Goal: Task Accomplishment & Management: Use online tool/utility

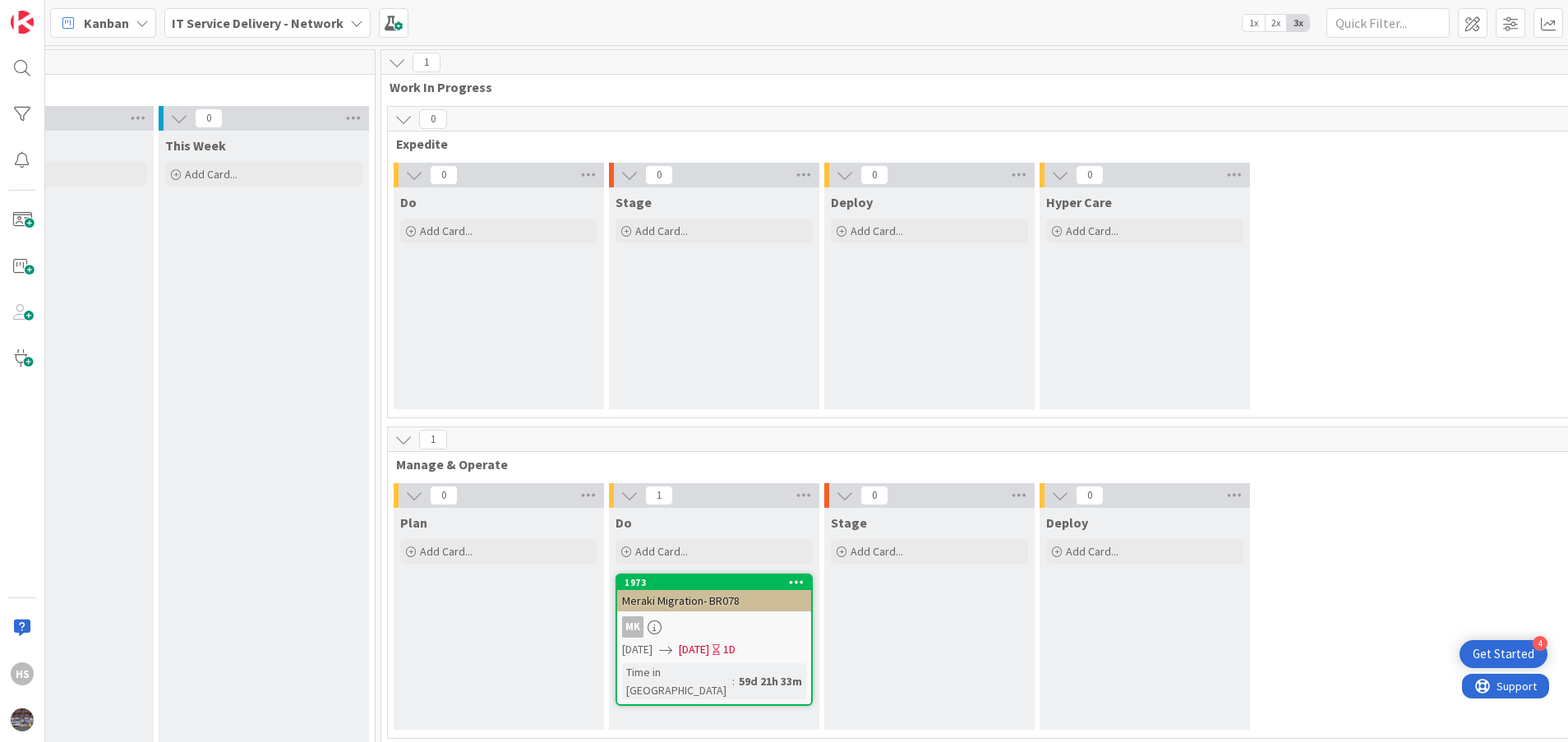
click at [319, 27] on b "IT Service Delivery - Network" at bounding box center [258, 22] width 172 height 17
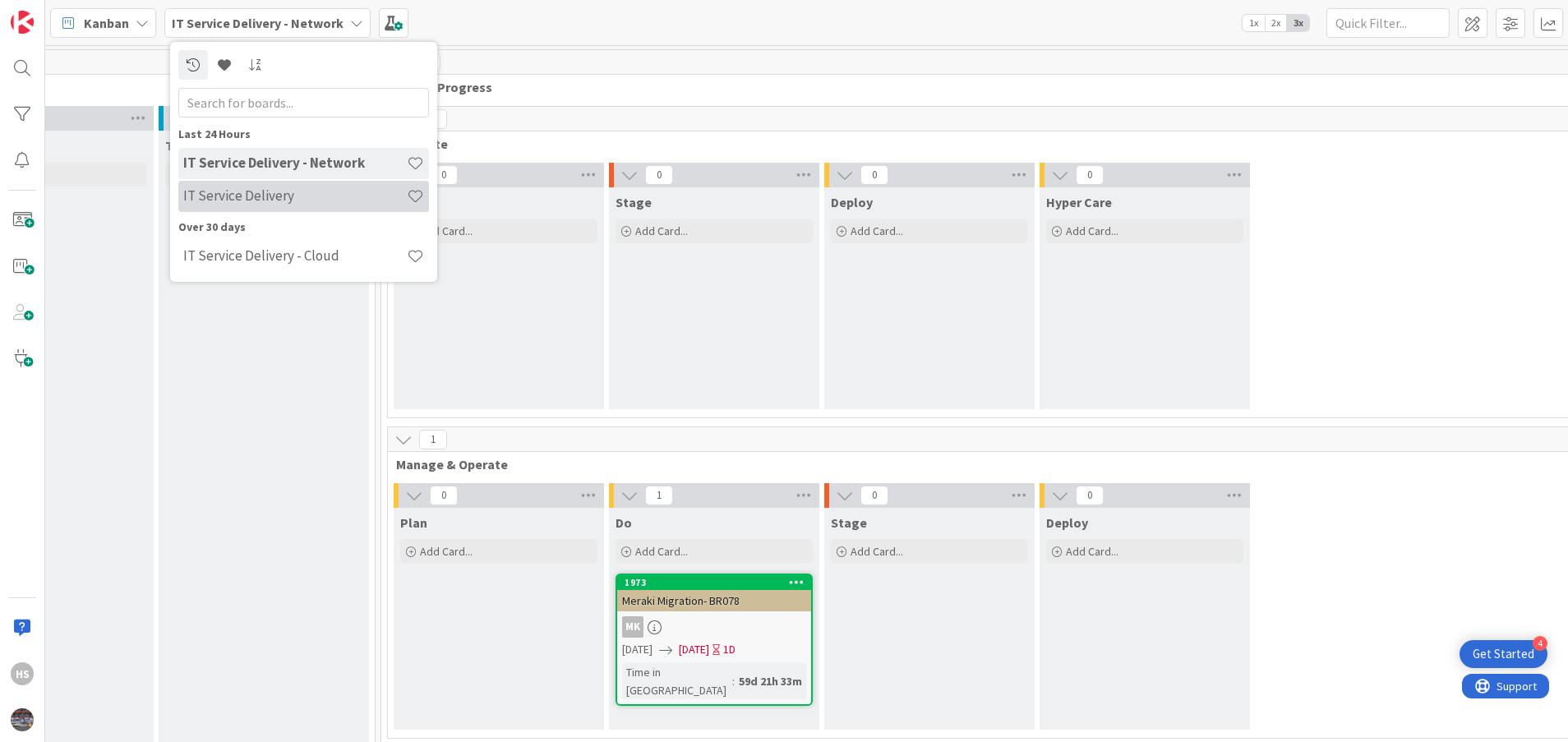
click at [263, 211] on div "IT Service Delivery" at bounding box center [303, 196] width 251 height 31
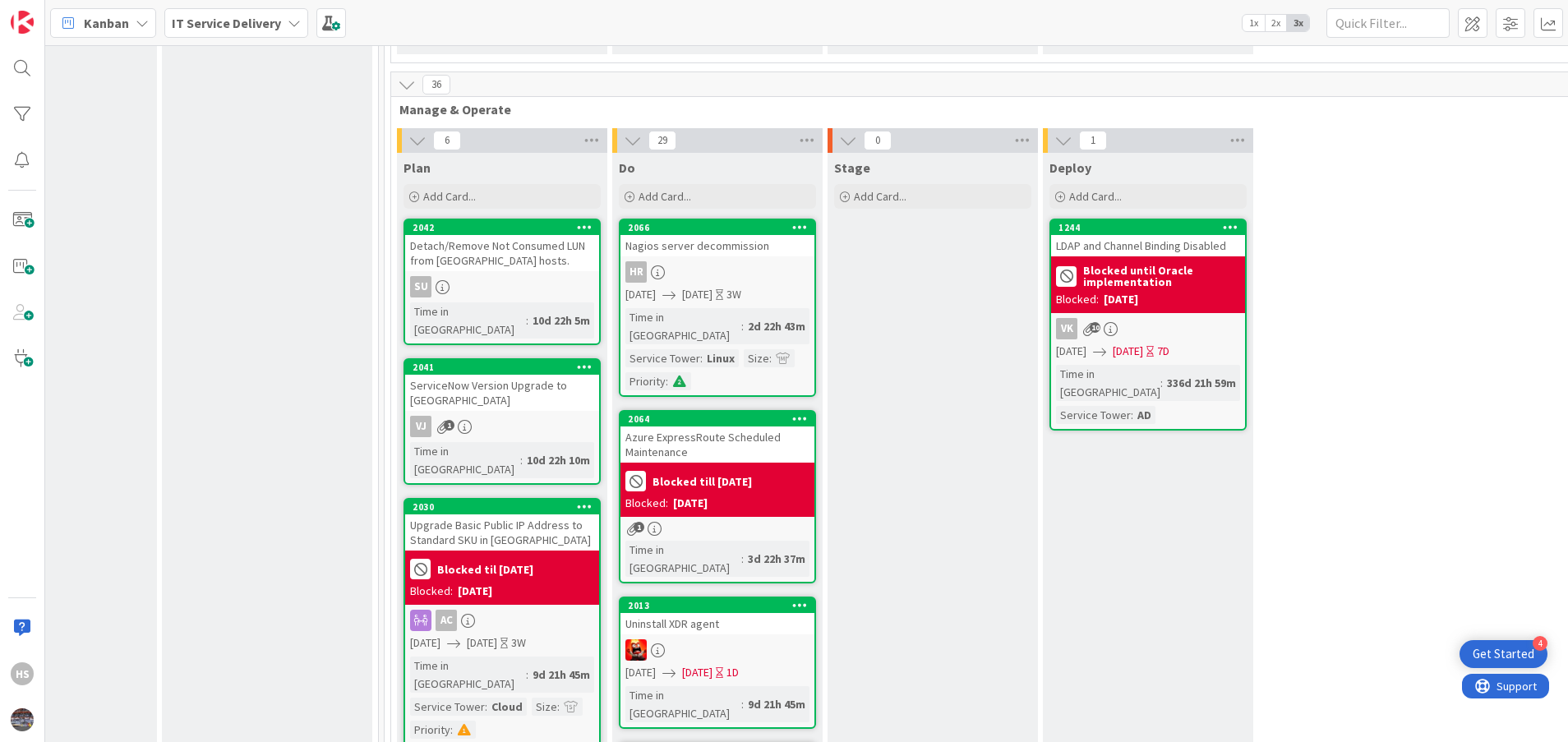
scroll to position [656, 757]
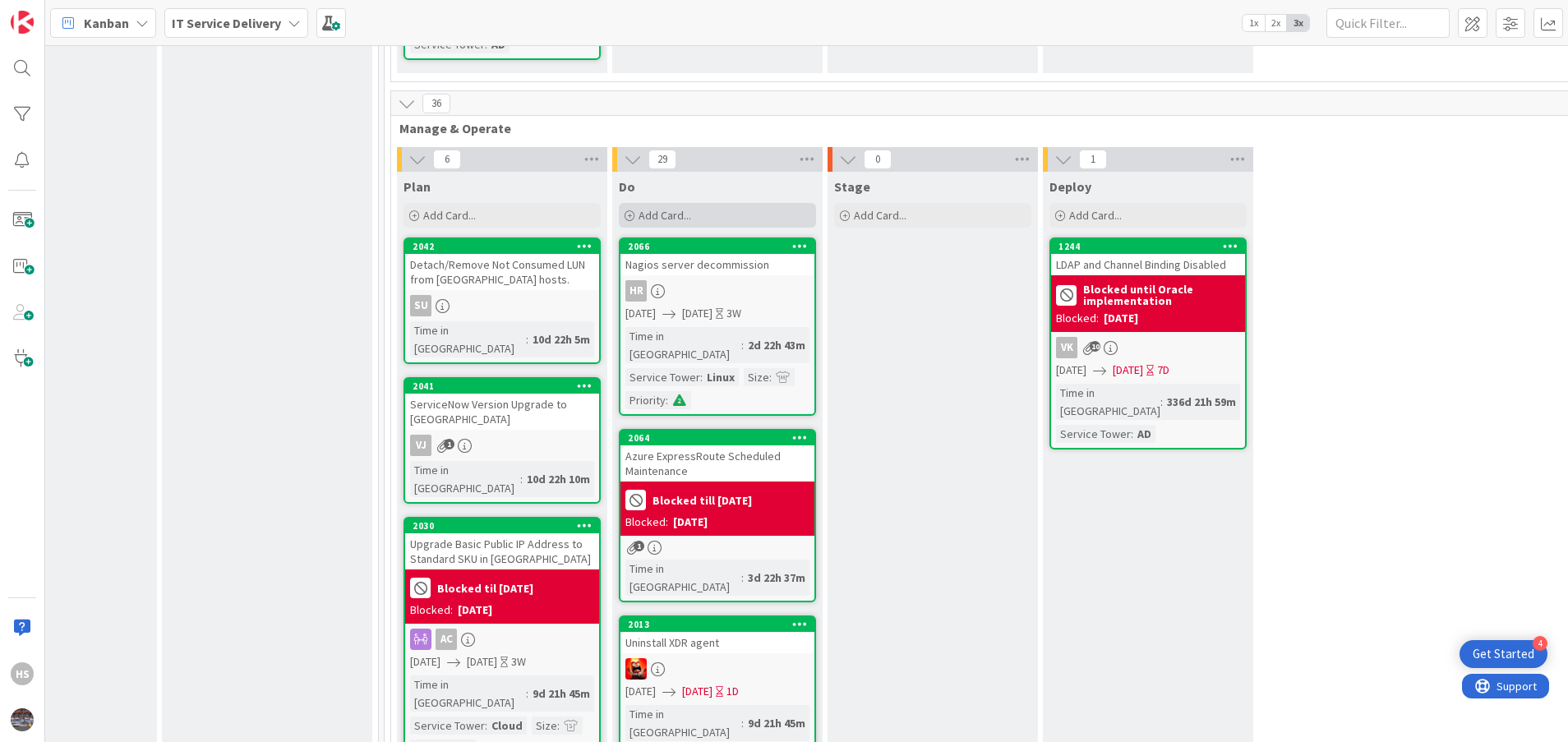
click at [755, 203] on div "Add Card..." at bounding box center [717, 215] width 197 height 24
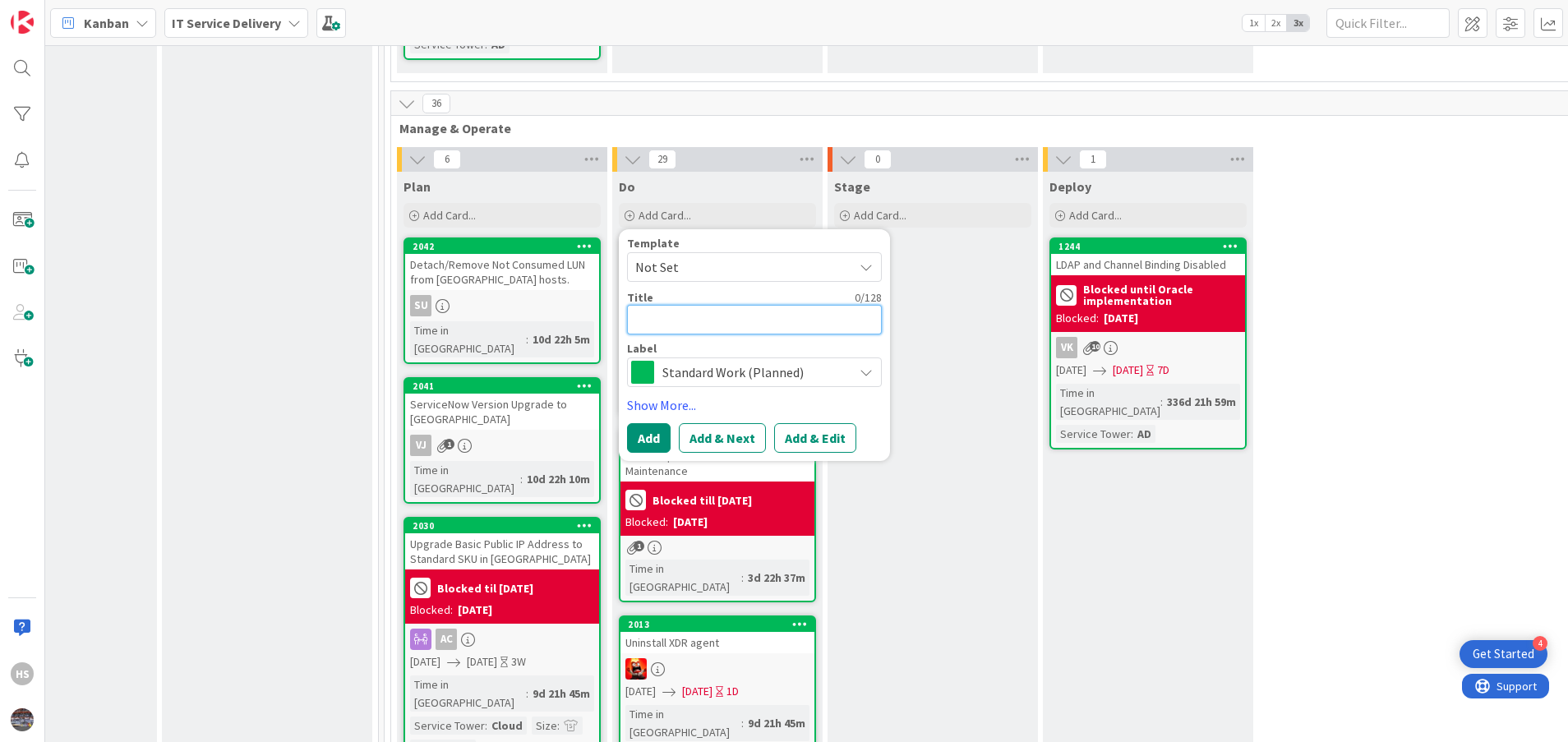
paste textarea "Cisco IOS XE Vulnerabilities on Catalyst 9000 Series Switches"
type textarea "x"
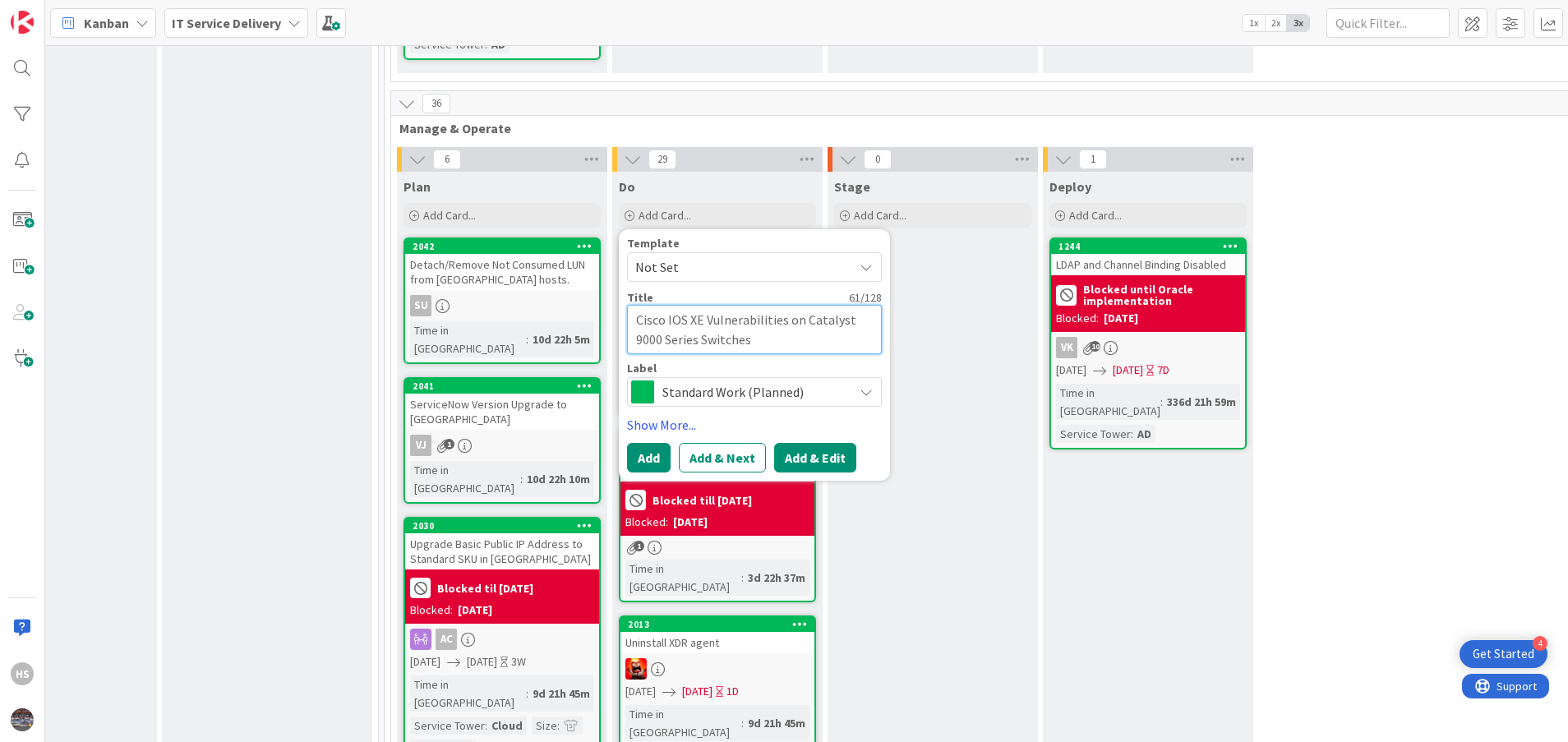
type textarea "Cisco IOS XE Vulnerabilities on Catalyst 9000 Series Switches"
click at [801, 442] on button "Add & Edit" at bounding box center [815, 457] width 82 height 29
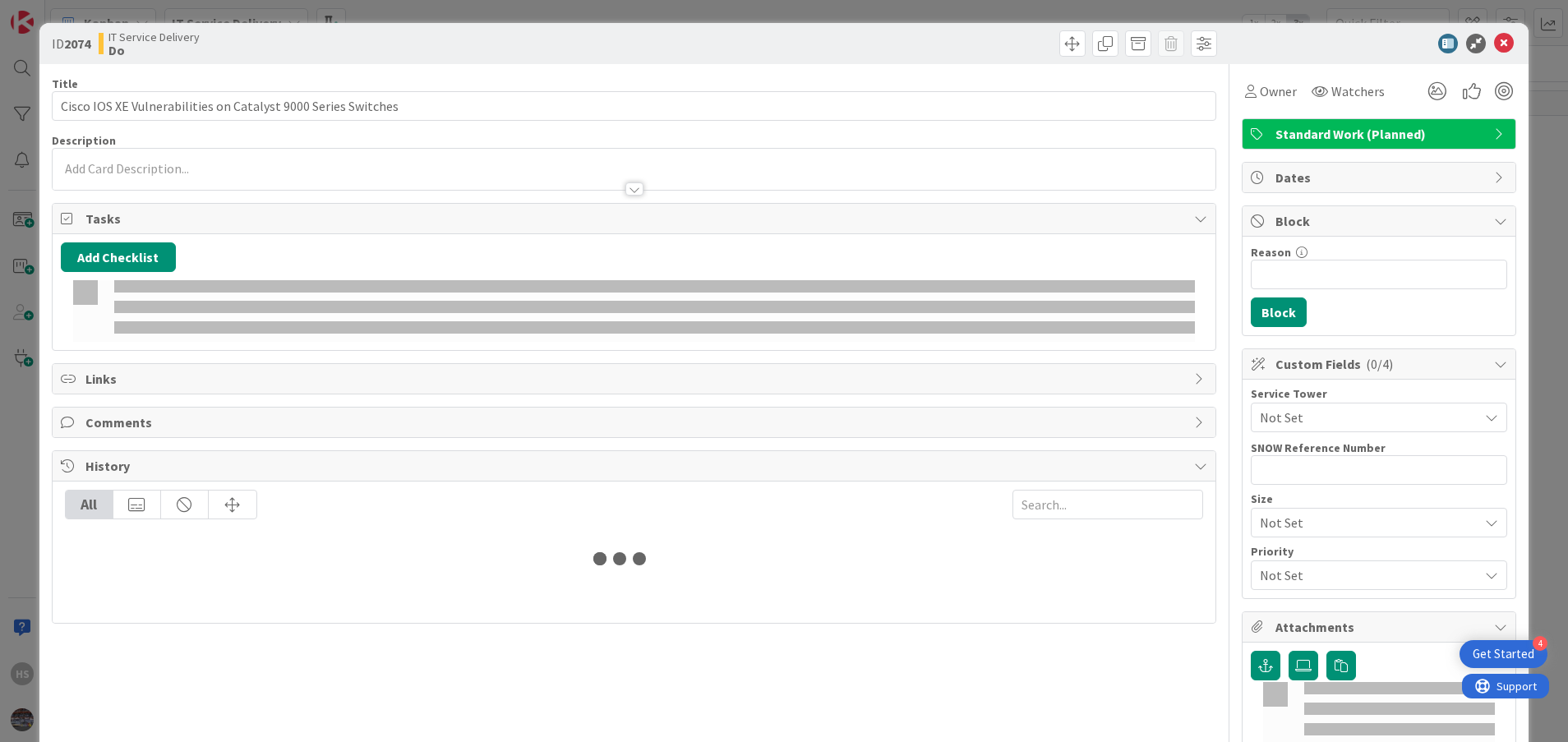
click at [711, 233] on div "Tasks" at bounding box center [634, 219] width 1163 height 30
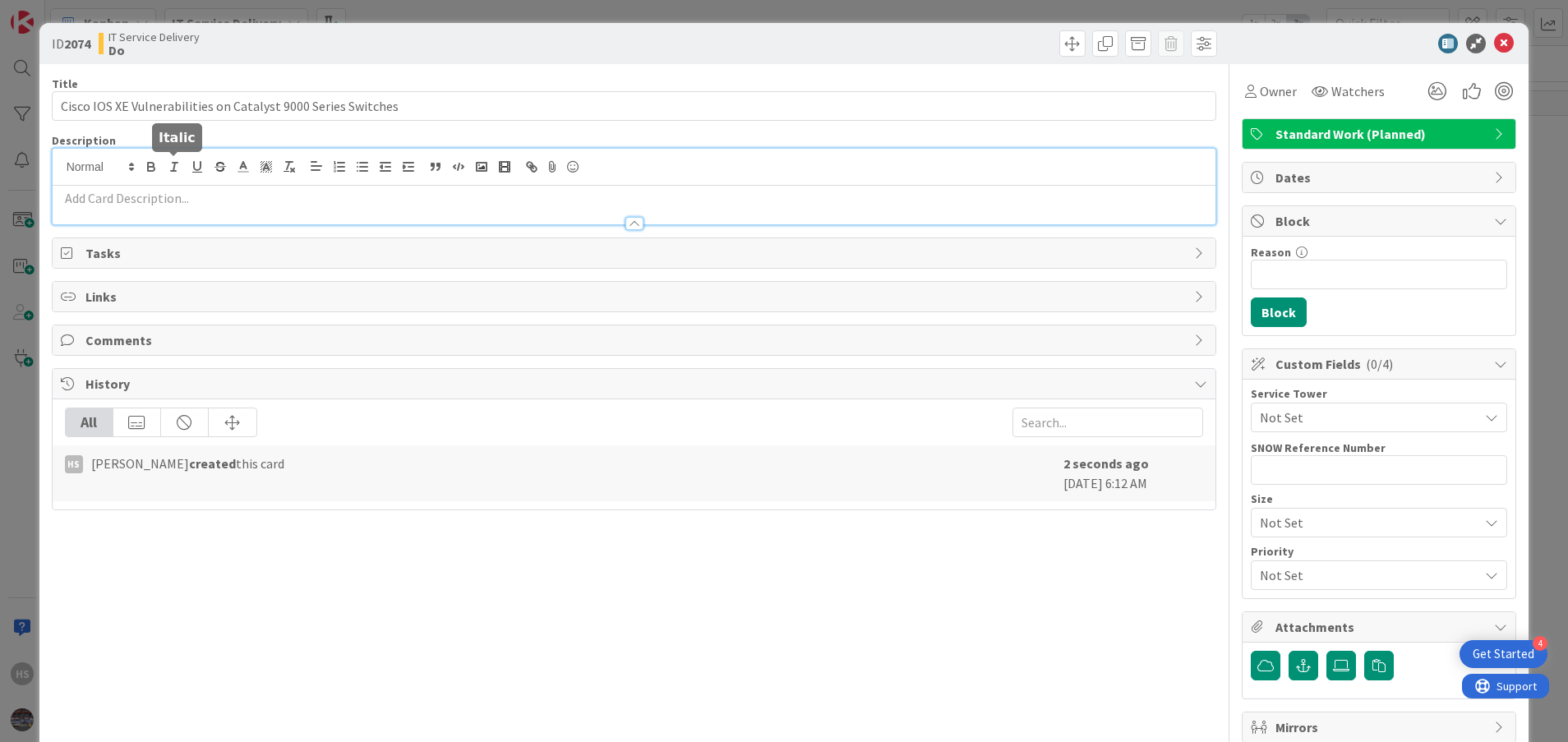
click at [184, 166] on div at bounding box center [634, 187] width 1163 height 76
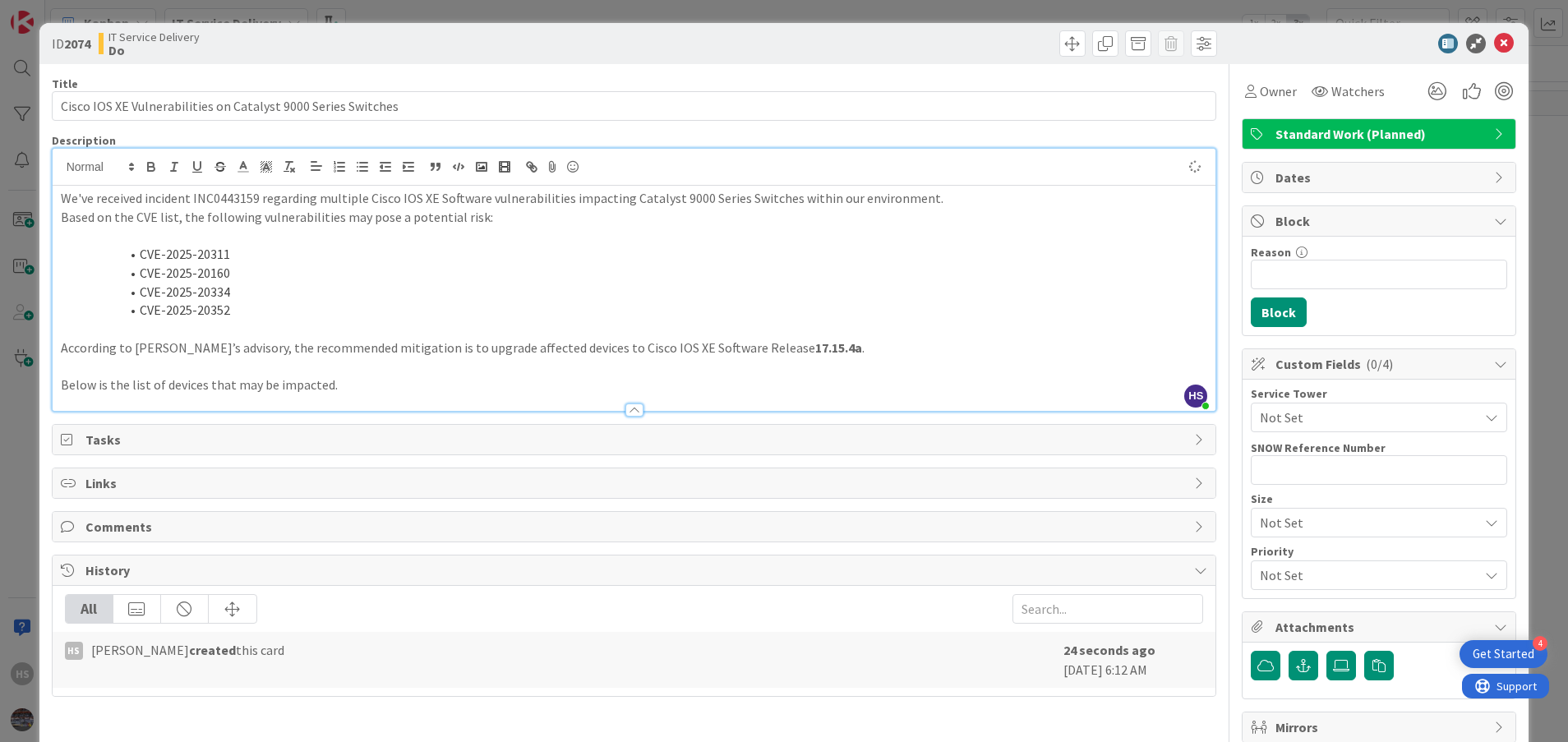
click at [59, 199] on div "We've received incident INC0443159 regarding multiple Cisco IOS XE Software vul…" at bounding box center [634, 298] width 1163 height 225
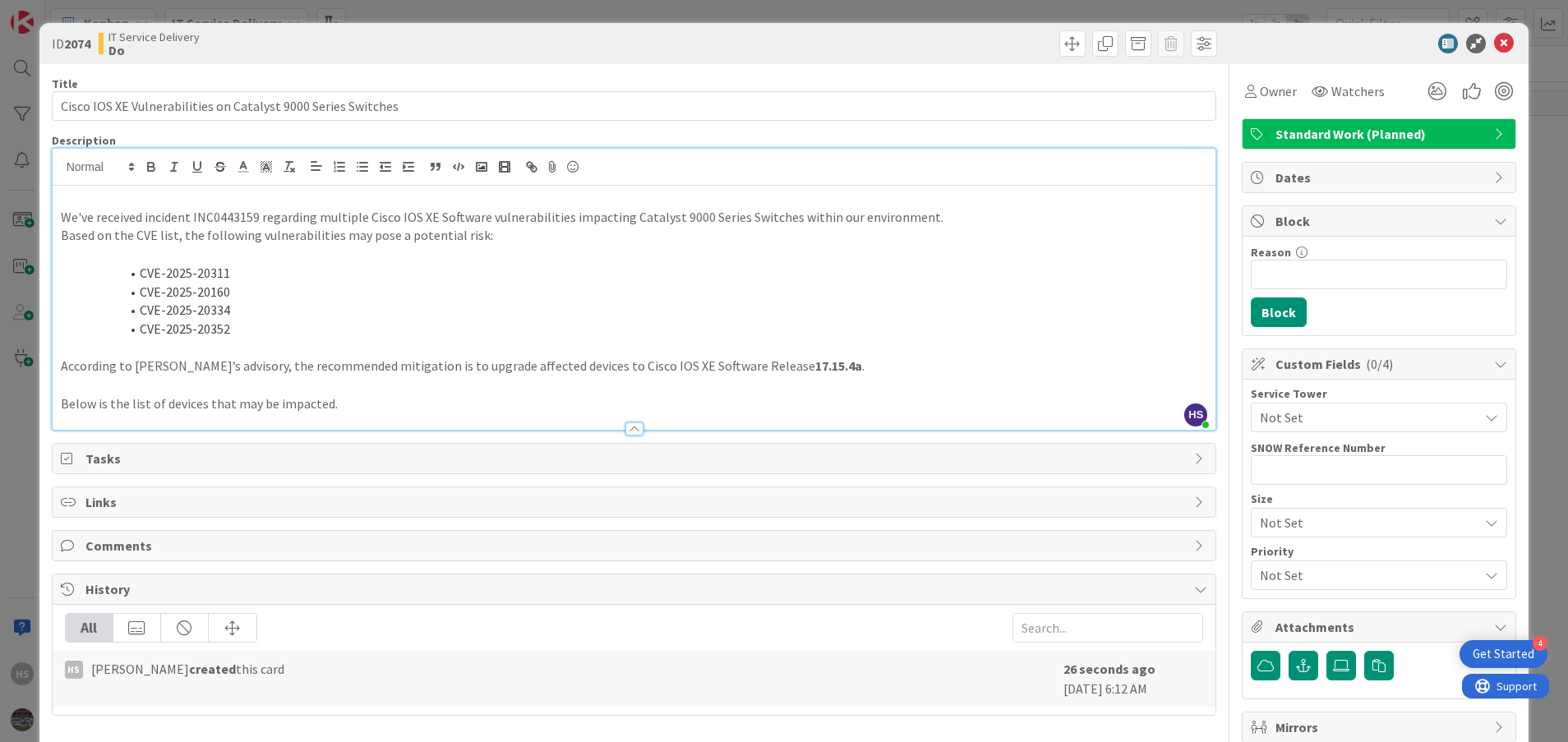
click at [336, 395] on p "Below is the list of devices that may be impacted." at bounding box center [634, 404] width 1147 height 18
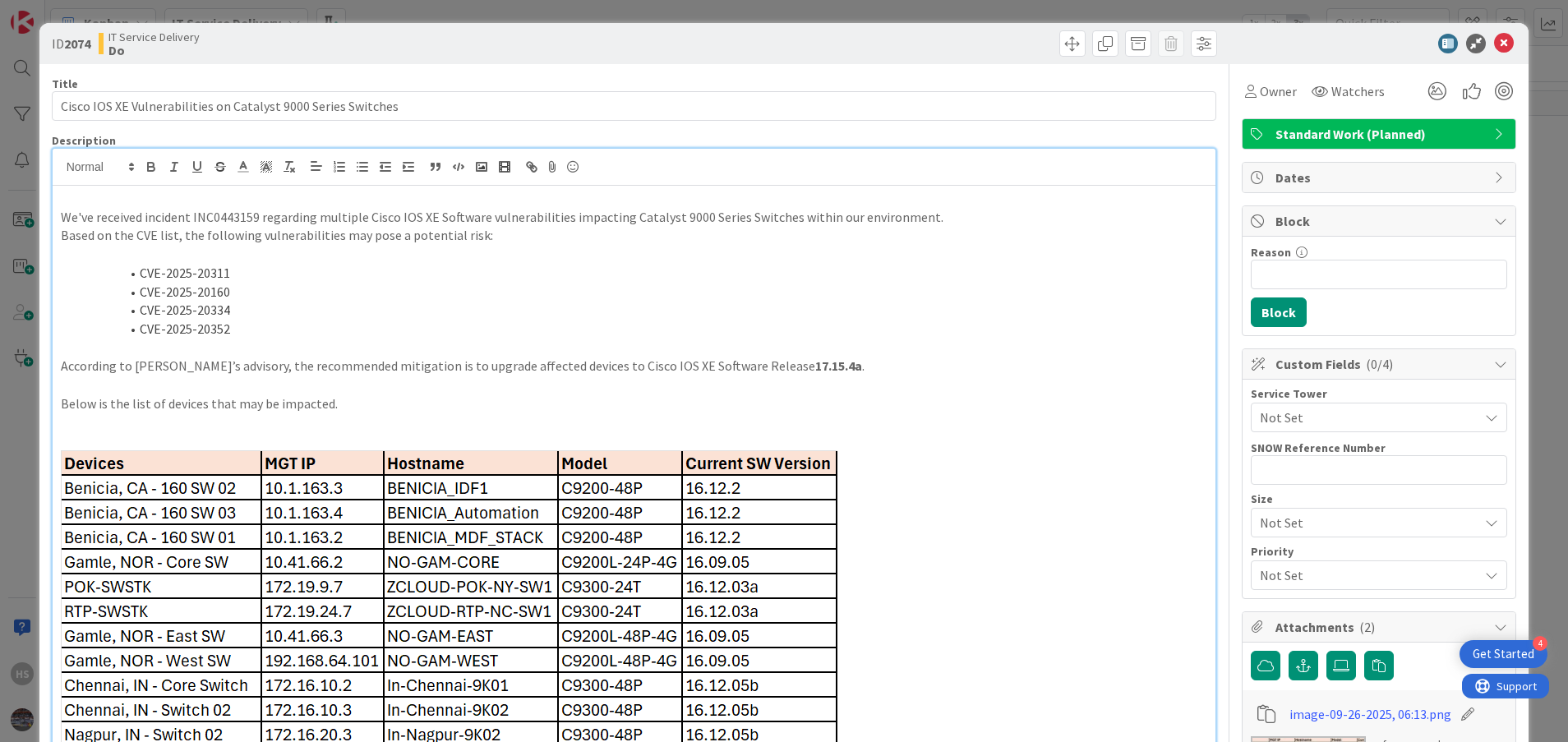
click at [315, 430] on p at bounding box center [634, 422] width 1147 height 18
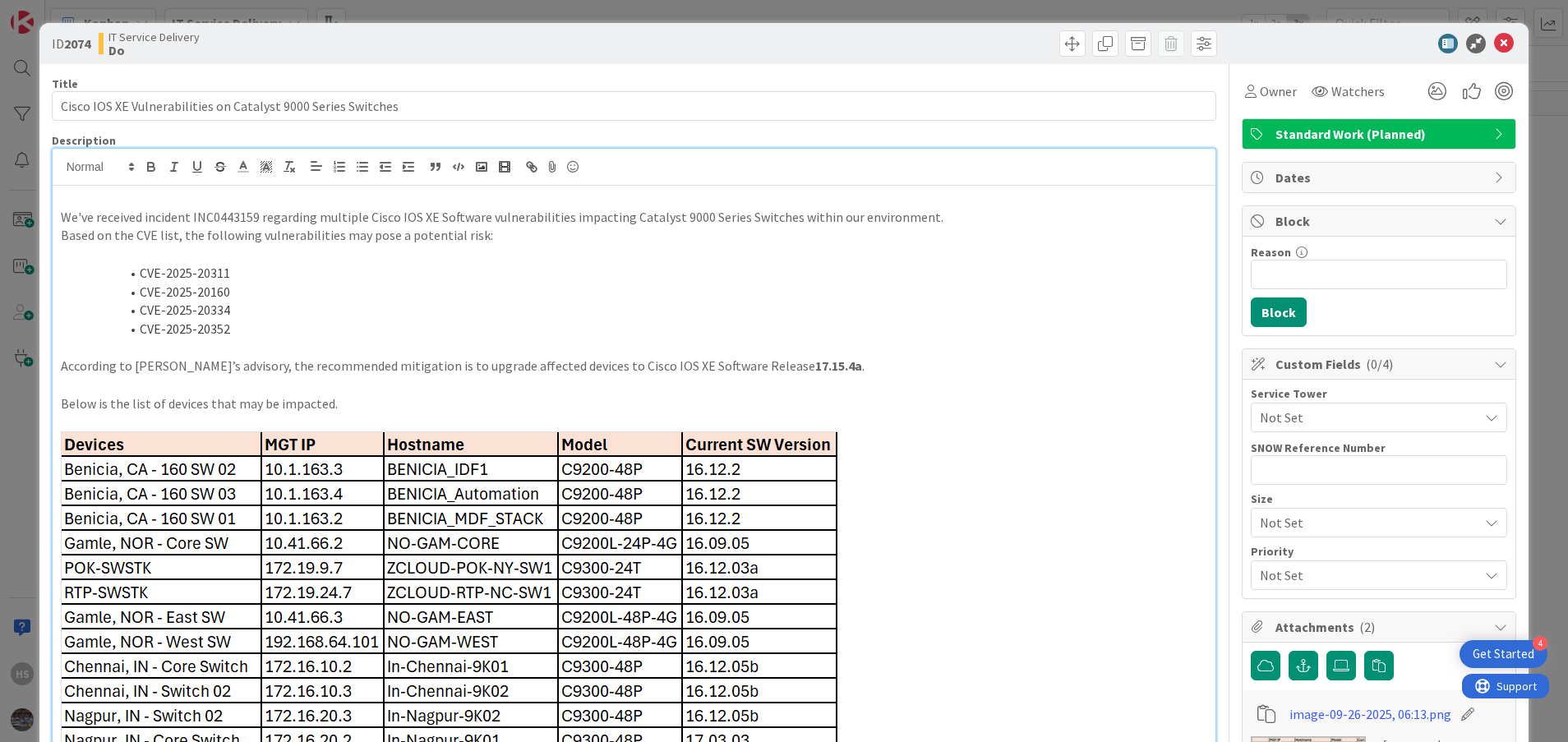
click at [65, 199] on p at bounding box center [634, 197] width 1147 height 18
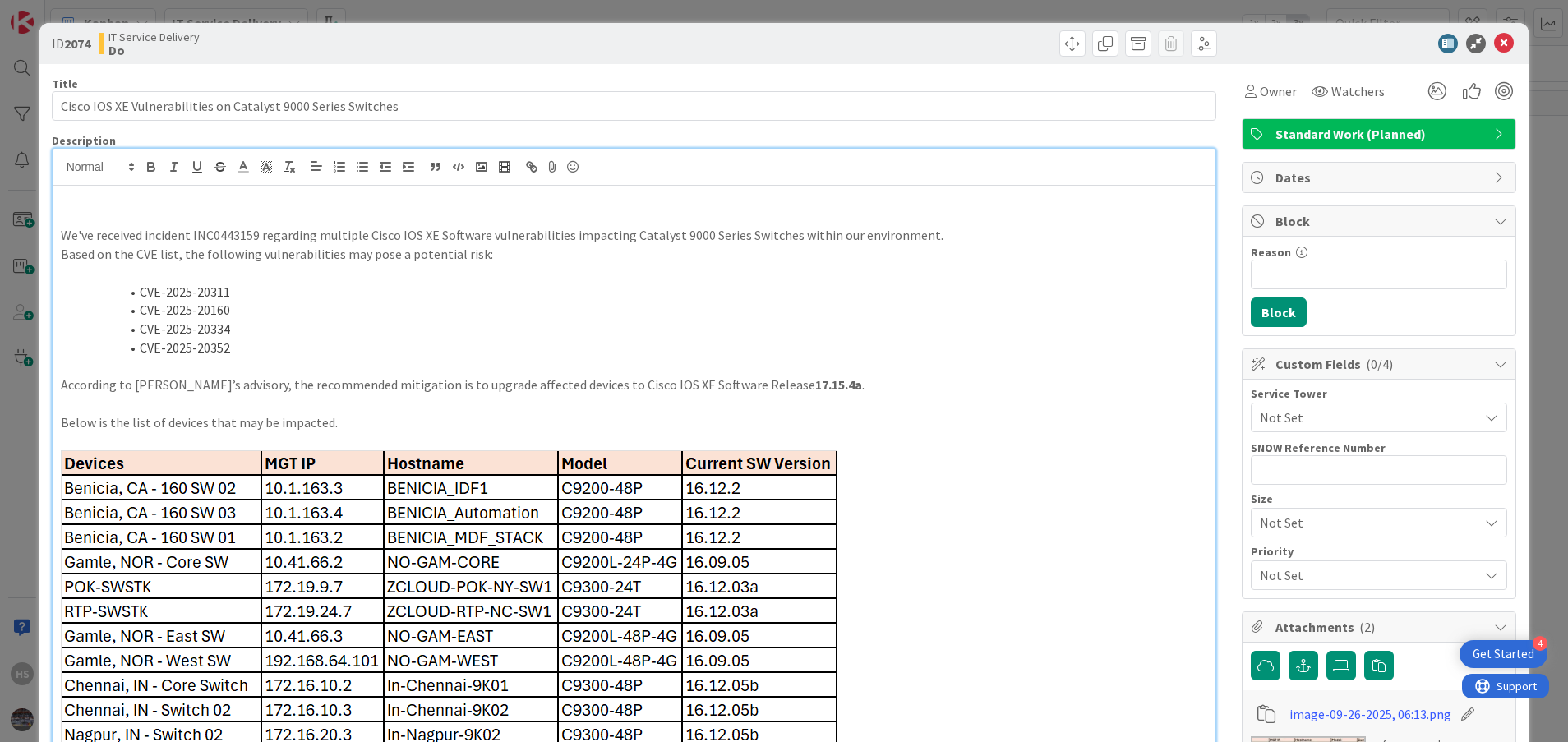
paste div
click at [91, 201] on p "09/25: We are discussing with [PERSON_NAME] & [PERSON_NAME] for risk assesment." at bounding box center [634, 197] width 1147 height 18
click at [363, 214] on p at bounding box center [634, 217] width 1147 height 18
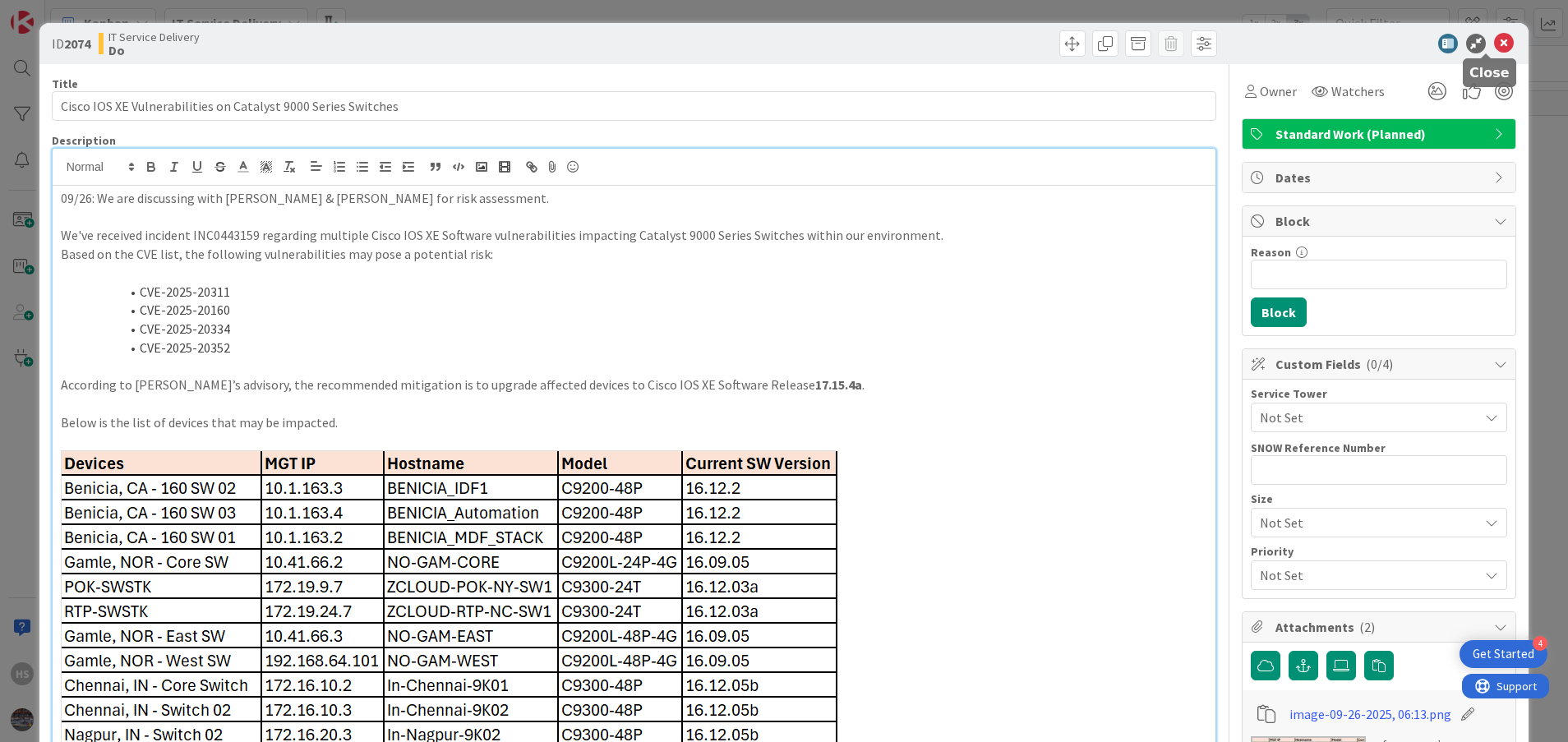
click at [1494, 38] on icon at bounding box center [1504, 44] width 19 height 19
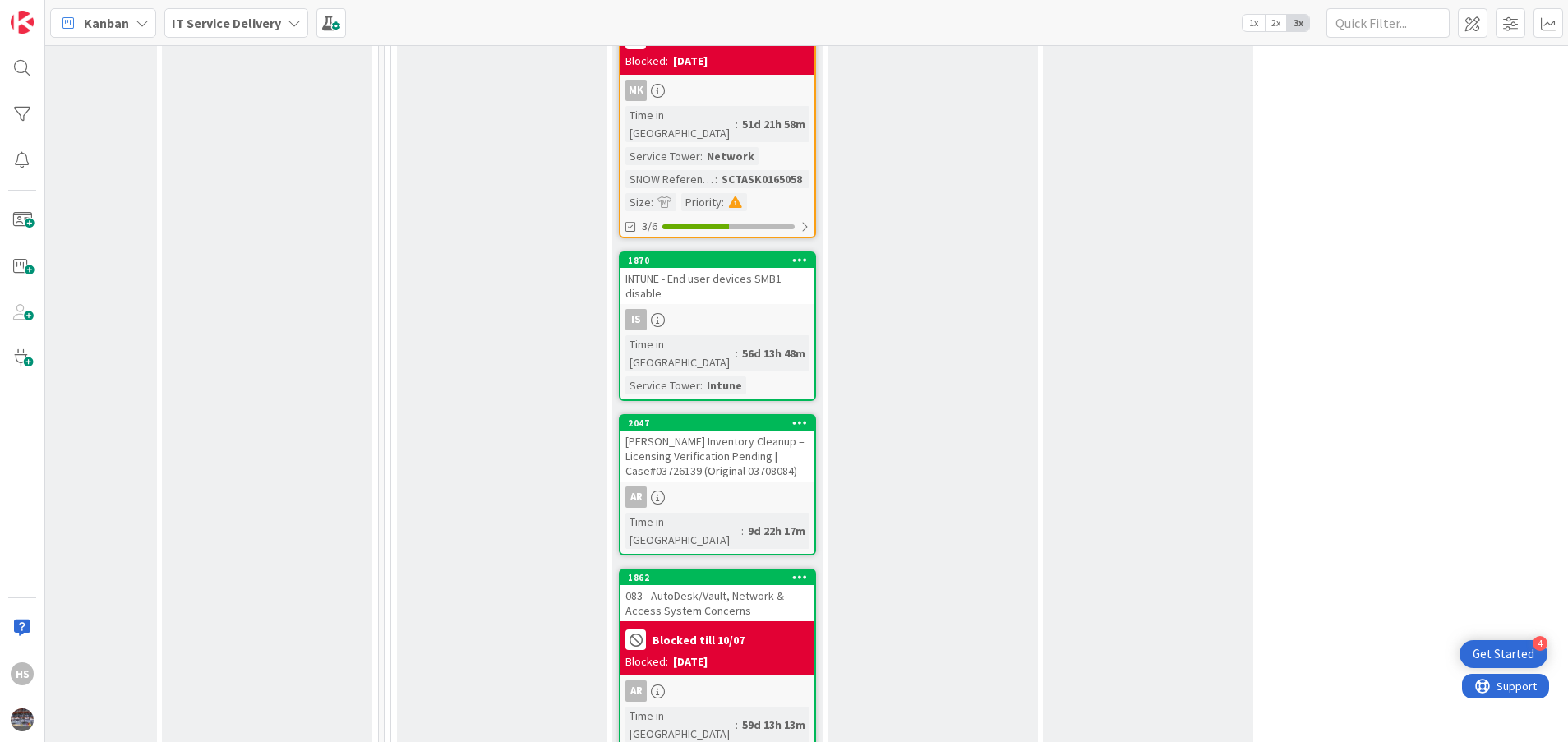
scroll to position [2988, 757]
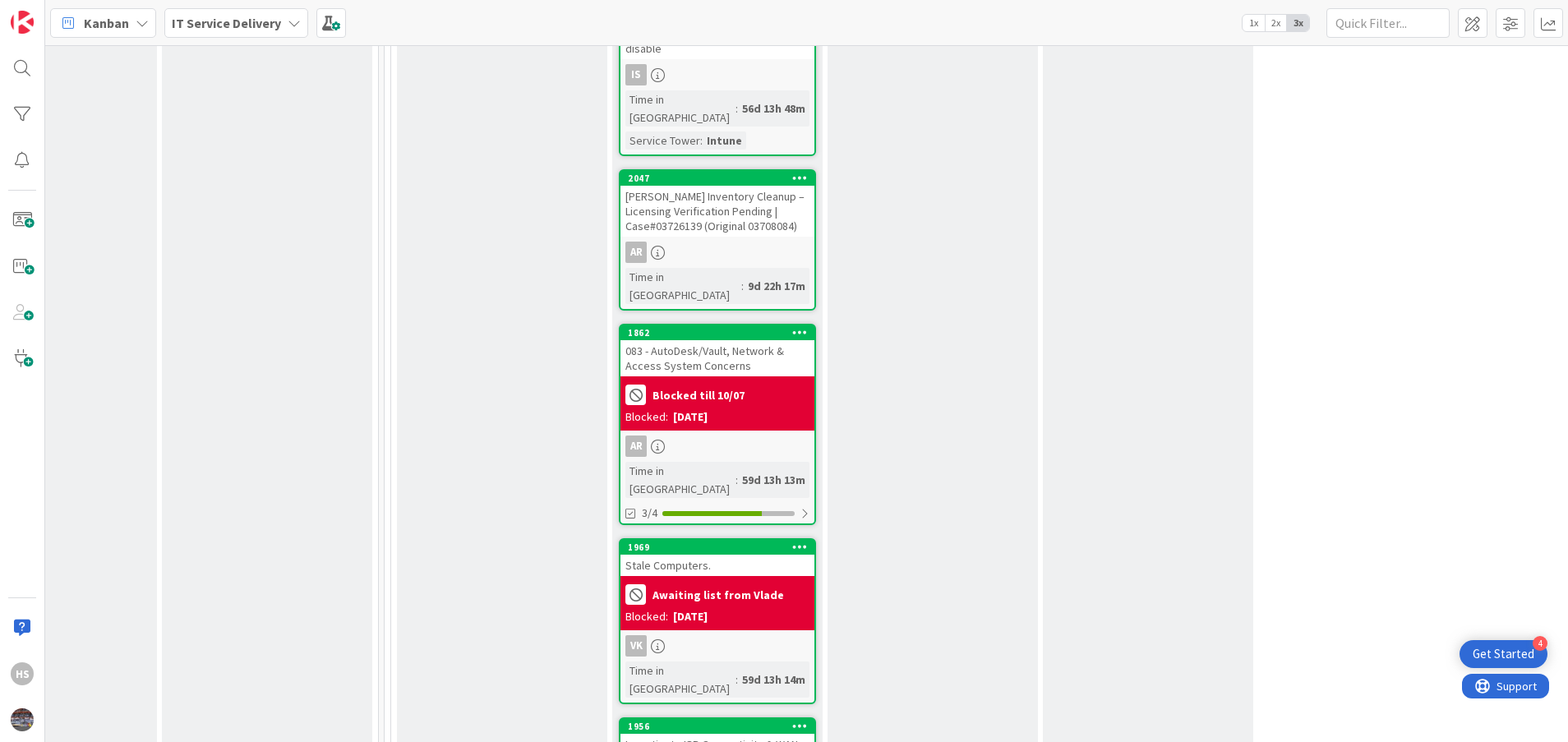
click at [719, 733] on div "Investigate ISP Connectivity & WAN Failures (Multiple Branches)" at bounding box center [717, 751] width 194 height 36
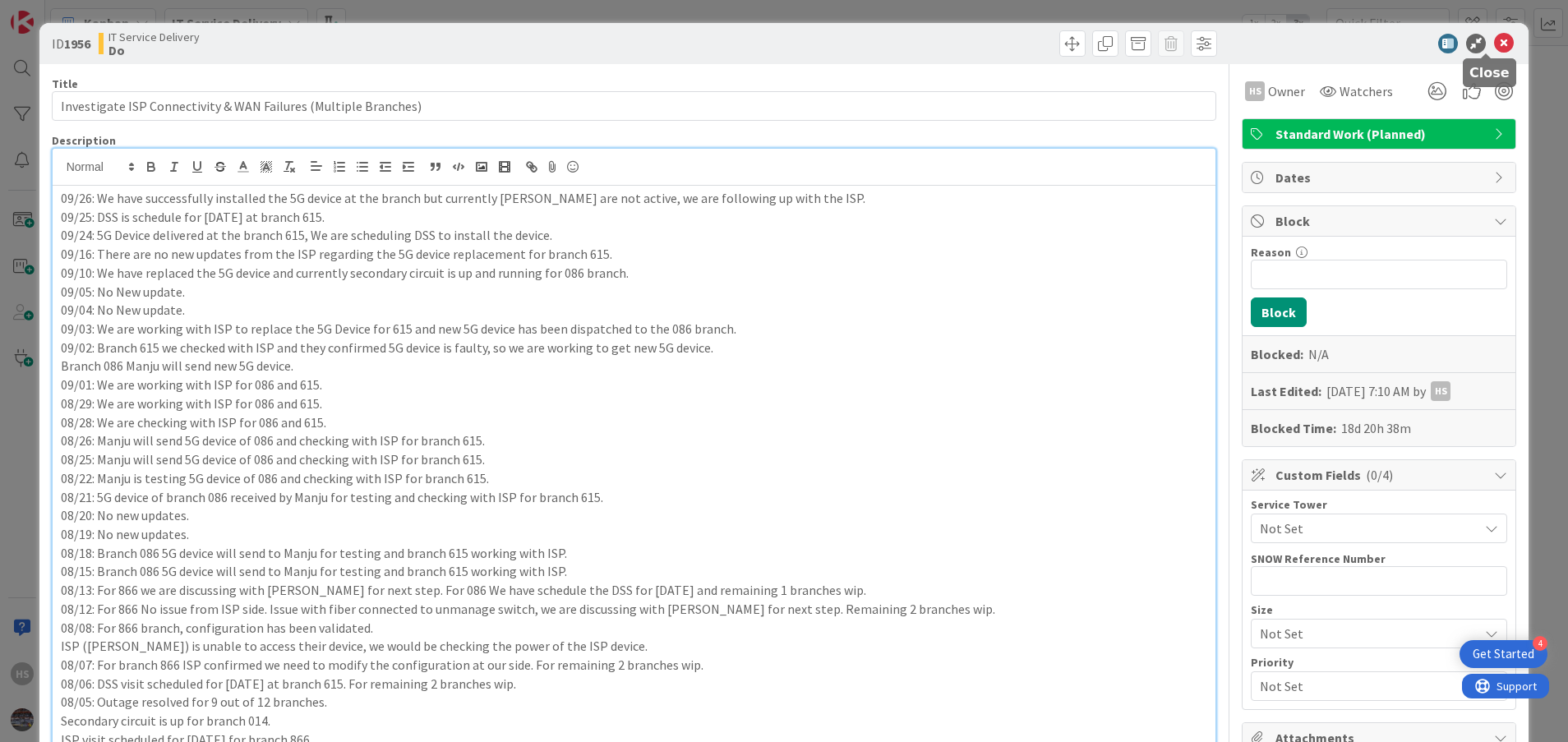
click at [1494, 37] on icon at bounding box center [1504, 44] width 19 height 19
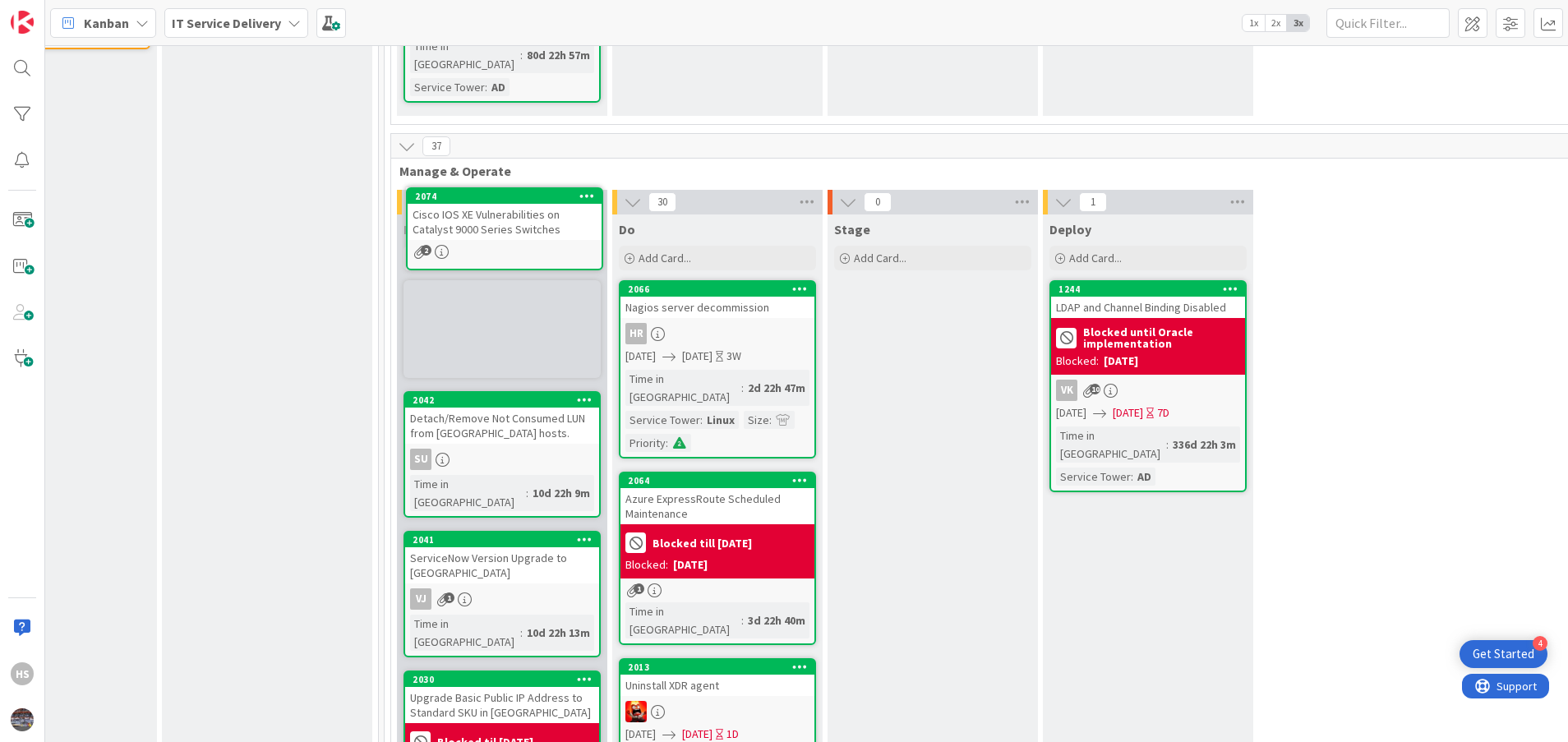
scroll to position [614, 757]
